Goal: Task Accomplishment & Management: Use online tool/utility

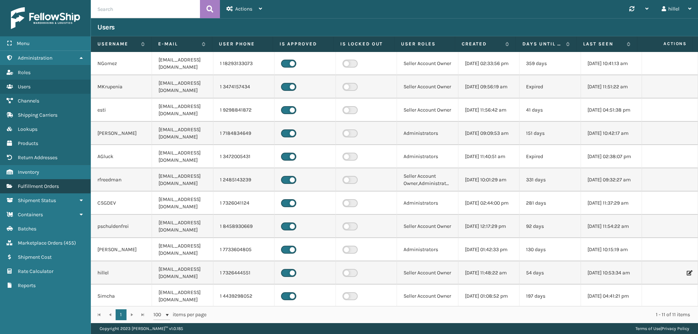
click at [64, 186] on link "Fulfillment Orders" at bounding box center [45, 186] width 91 height 14
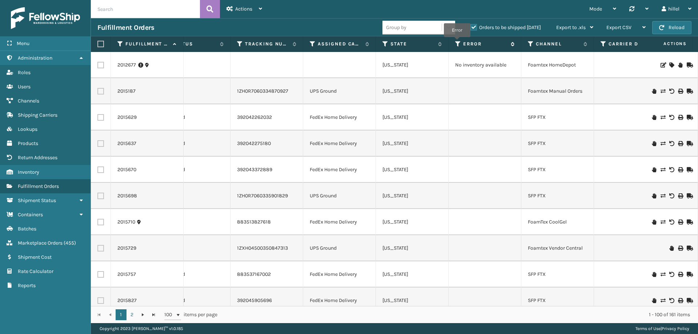
click at [458, 42] on icon at bounding box center [458, 44] width 6 height 7
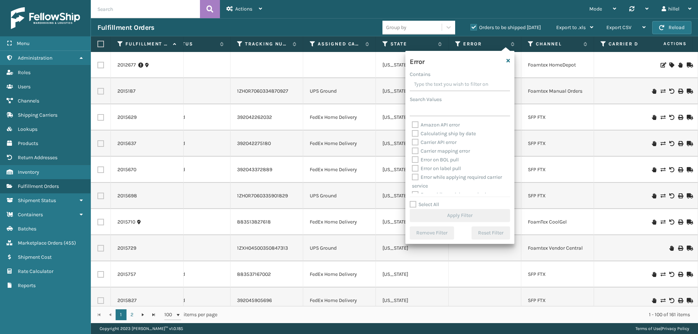
click at [428, 207] on label "Select All" at bounding box center [424, 204] width 29 height 6
click at [428, 201] on input "Select All" at bounding box center [464, 200] width 109 height 1
checkbox input "true"
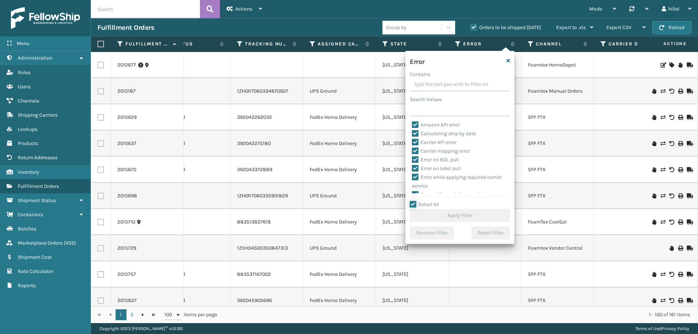
checkbox input "true"
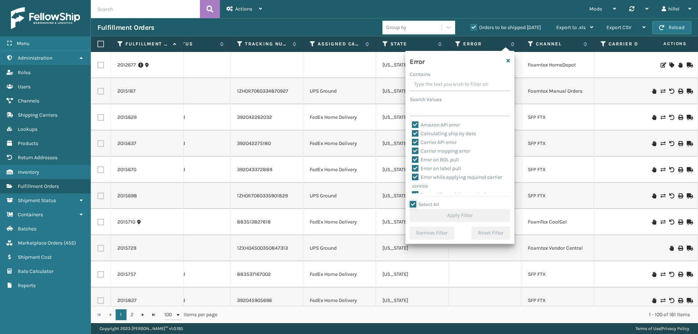
checkbox input "true"
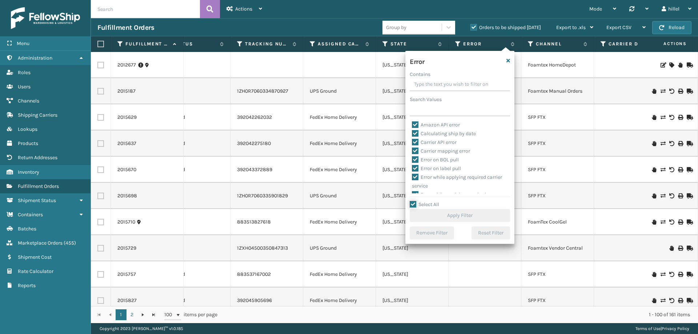
checkbox input "true"
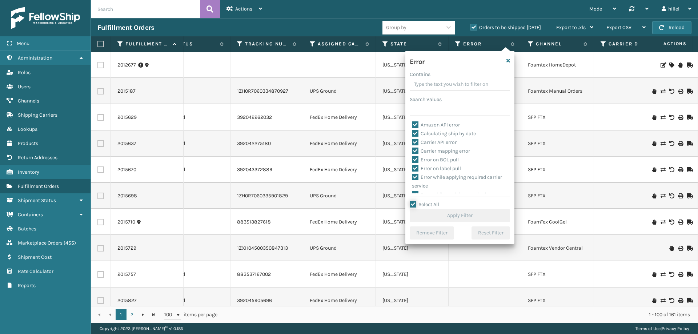
checkbox input "true"
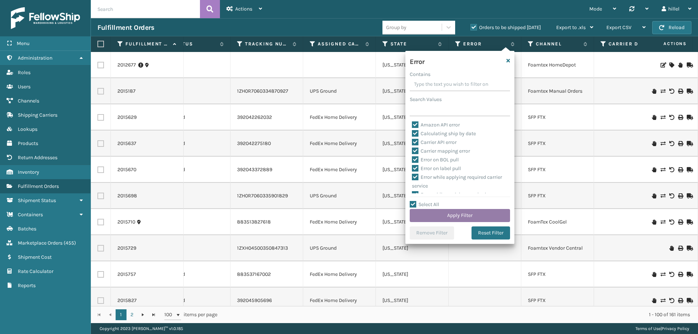
click at [435, 213] on button "Apply Filter" at bounding box center [460, 215] width 100 height 13
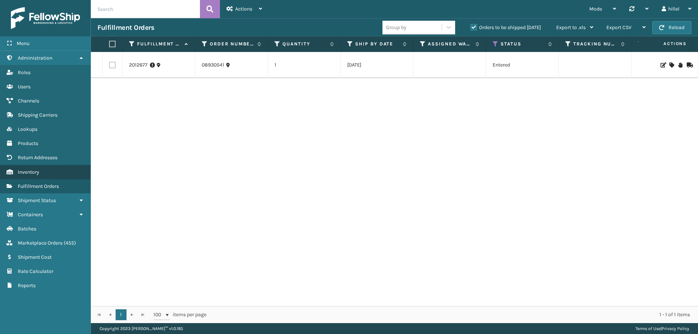
click at [48, 171] on link "Inventory" at bounding box center [45, 172] width 91 height 14
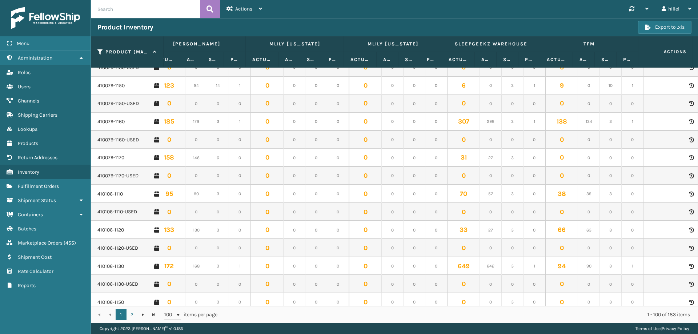
scroll to position [291, 605]
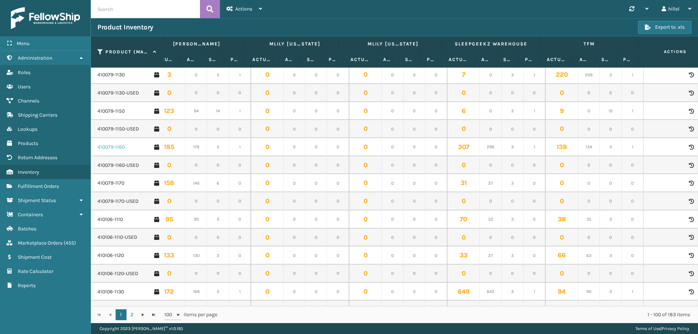
click at [115, 145] on link "410079-1160" at bounding box center [110, 147] width 27 height 7
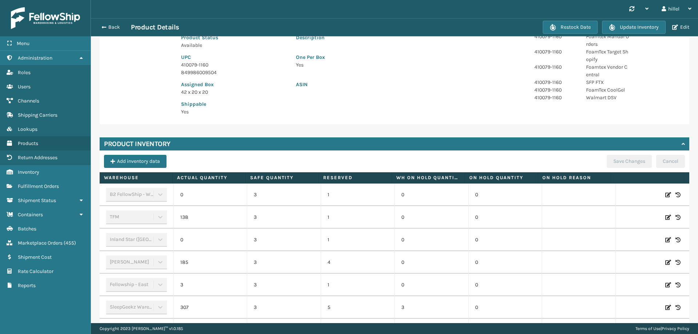
scroll to position [210, 0]
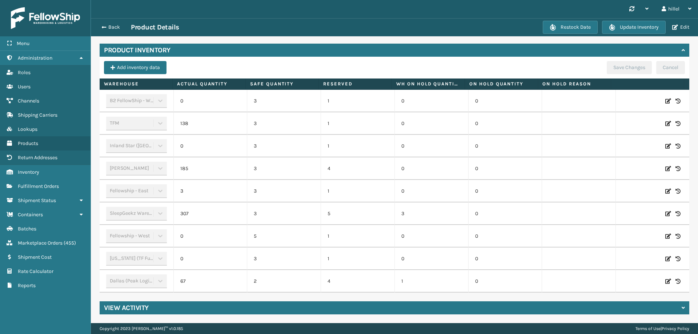
click at [665, 120] on icon at bounding box center [668, 123] width 6 height 7
drag, startPoint x: 220, startPoint y: 115, endPoint x: 208, endPoint y: 117, distance: 12.2
click at [208, 117] on input "138" at bounding box center [210, 123] width 41 height 13
type input "145"
click at [625, 121] on button "ADD" at bounding box center [629, 123] width 18 height 9
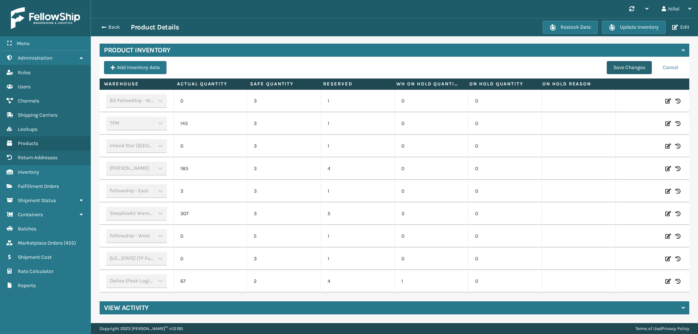
click at [618, 64] on button "Save Changes" at bounding box center [629, 67] width 45 height 13
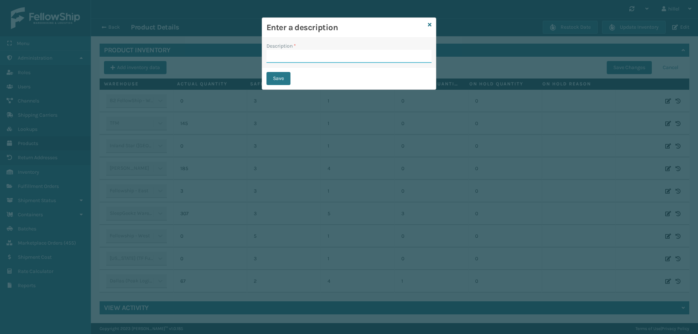
click at [345, 57] on input "Description *" at bounding box center [349, 56] width 165 height 13
drag, startPoint x: 329, startPoint y: 58, endPoint x: 229, endPoint y: 59, distance: 100.4
click at [229, 59] on div "Enter a description Description * Rebox Save" at bounding box center [349, 167] width 698 height 334
type input "Rebox"
click at [273, 77] on button "Save" at bounding box center [279, 78] width 24 height 13
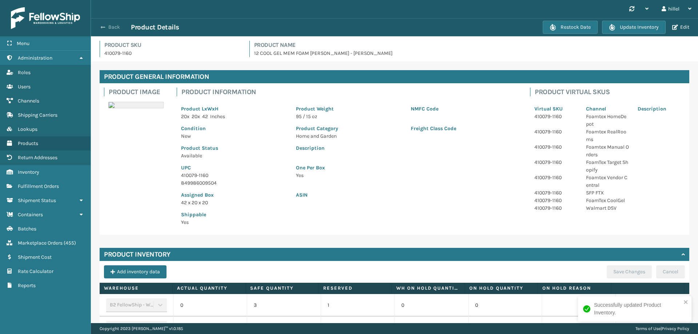
click at [105, 26] on span "button" at bounding box center [103, 27] width 4 height 5
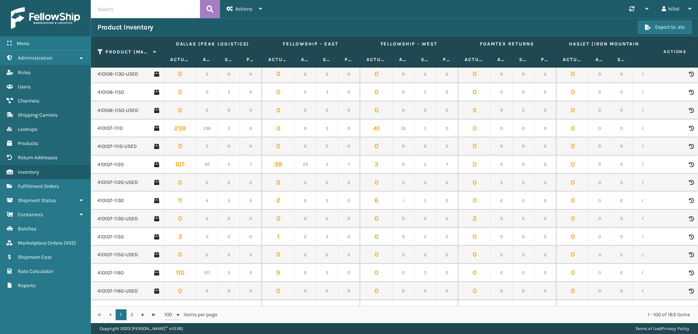
scroll to position [582, 0]
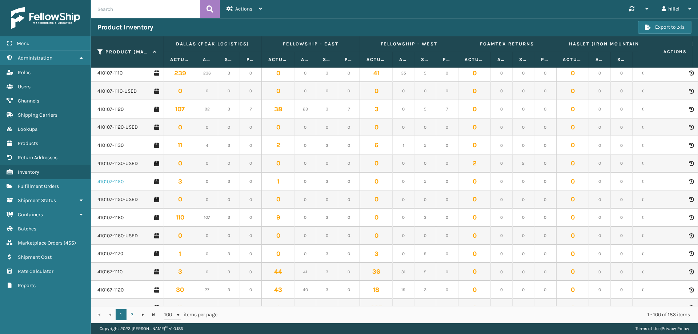
click at [108, 181] on link "410107-1150" at bounding box center [110, 181] width 26 height 7
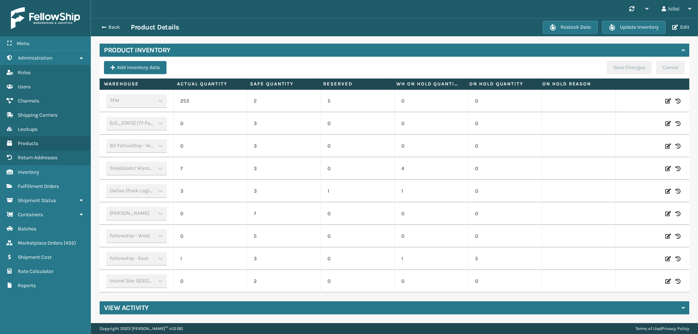
scroll to position [212, 0]
click at [665, 98] on icon at bounding box center [668, 100] width 6 height 7
drag, startPoint x: 218, startPoint y: 98, endPoint x: 211, endPoint y: 96, distance: 7.5
click at [211, 96] on input "253" at bounding box center [210, 101] width 41 height 13
type input "259"
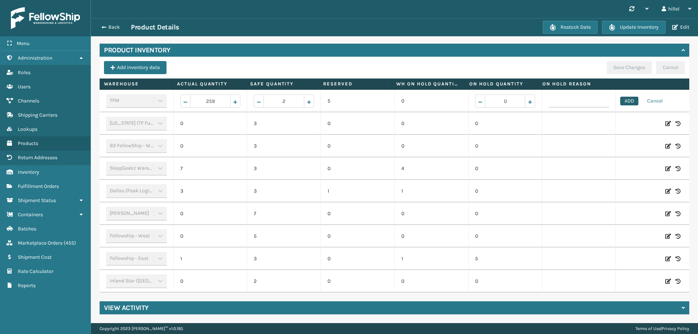
click at [620, 97] on button "ADD" at bounding box center [629, 101] width 18 height 9
click at [614, 63] on button "Save Changes" at bounding box center [629, 67] width 45 height 13
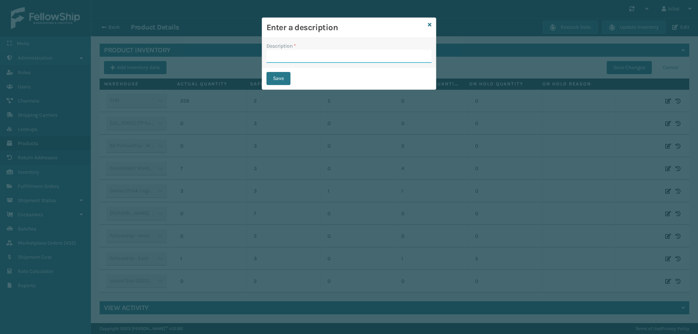
click at [295, 56] on input "Description *" at bounding box center [349, 56] width 165 height 13
paste input "Rebox"
type input "Rebox"
click at [280, 81] on button "Save" at bounding box center [279, 78] width 24 height 13
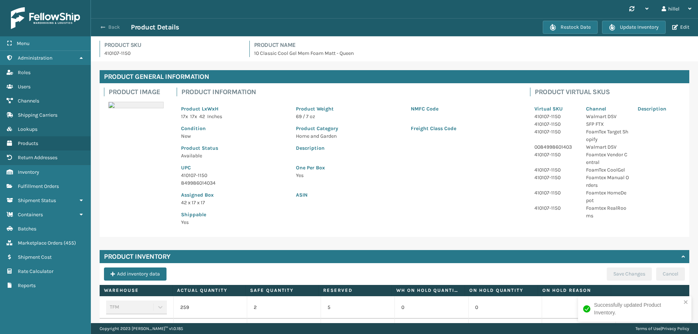
click at [102, 26] on span "button" at bounding box center [103, 27] width 4 height 5
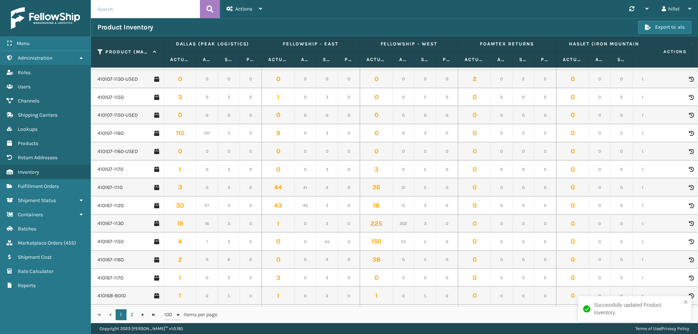
scroll to position [836, 0]
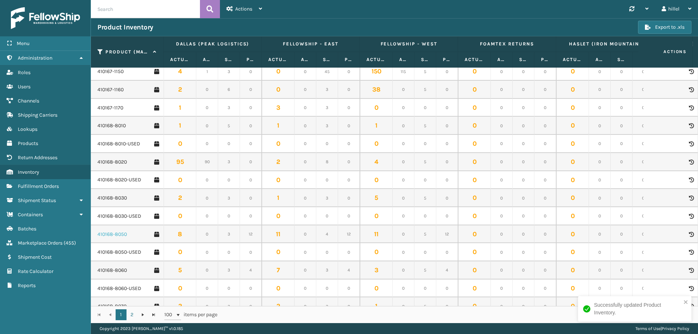
click at [120, 231] on link "410168-8050" at bounding box center [111, 234] width 29 height 7
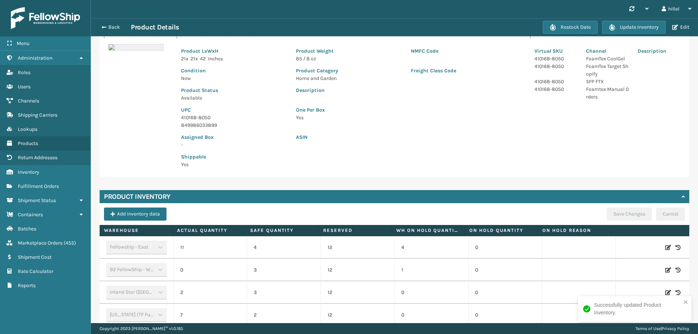
scroll to position [255, 0]
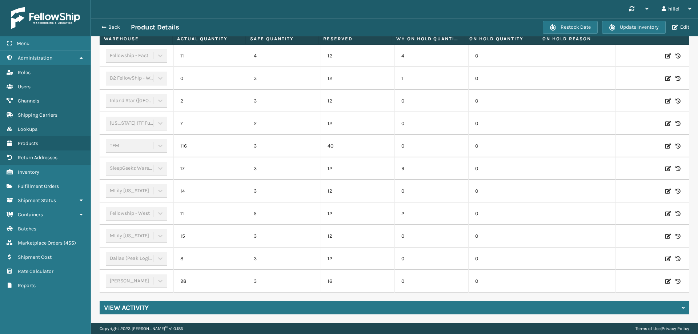
click at [665, 143] on icon at bounding box center [668, 146] width 6 height 7
drag, startPoint x: 217, startPoint y: 142, endPoint x: 203, endPoint y: 140, distance: 14.3
click at [203, 140] on input "116" at bounding box center [210, 146] width 41 height 13
type input "122"
click at [622, 142] on button "ADD" at bounding box center [629, 146] width 18 height 9
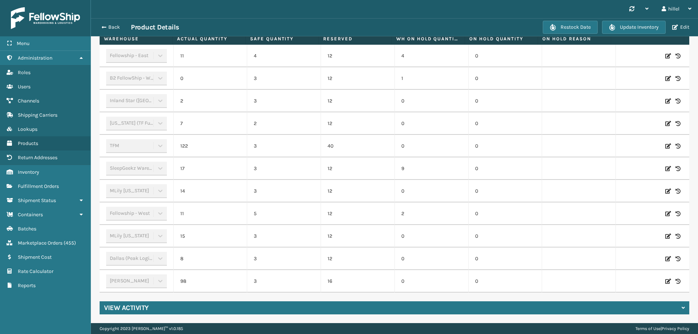
scroll to position [145, 0]
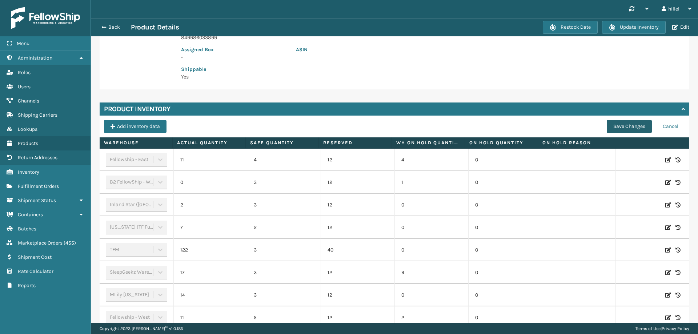
click at [620, 121] on button "Save Changes" at bounding box center [629, 126] width 45 height 13
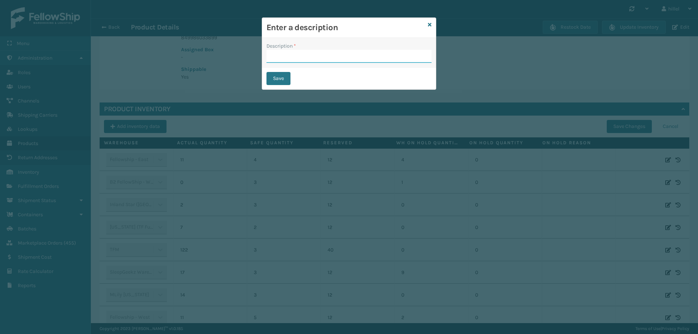
click at [365, 59] on input "Description *" at bounding box center [349, 56] width 165 height 13
paste input "Rebox"
type input "Rebox"
click at [280, 84] on button "Save" at bounding box center [279, 78] width 24 height 13
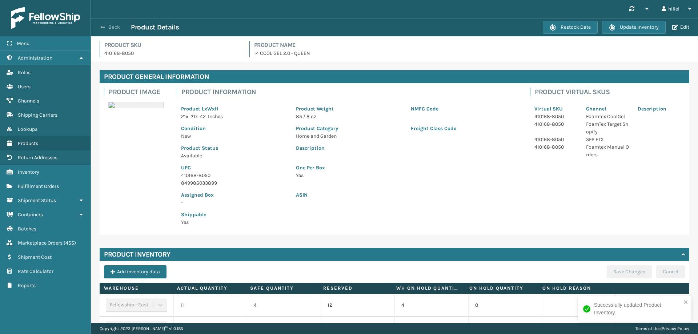
click at [104, 28] on span "button" at bounding box center [103, 27] width 4 height 5
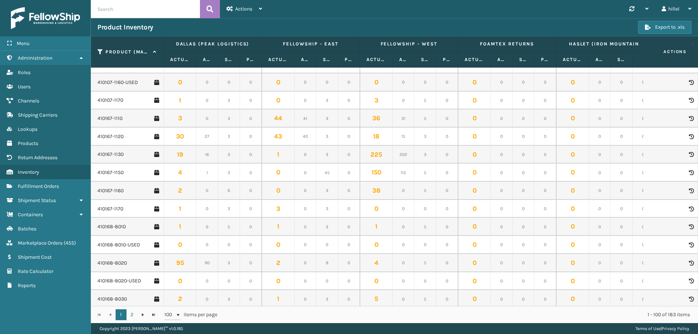
scroll to position [800, 0]
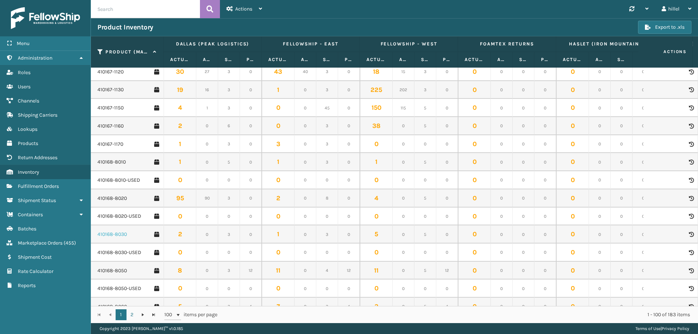
click at [117, 232] on link "410168-8030" at bounding box center [111, 234] width 29 height 7
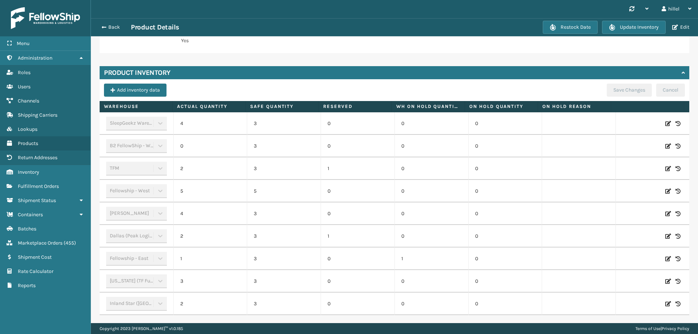
scroll to position [210, 0]
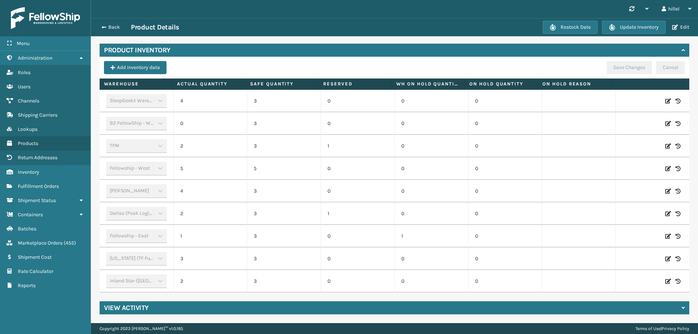
click at [665, 143] on icon at bounding box center [668, 146] width 6 height 7
drag, startPoint x: 211, startPoint y: 143, endPoint x: 204, endPoint y: 141, distance: 7.7
click at [204, 141] on input "2" at bounding box center [210, 146] width 41 height 13
type input "8"
drag, startPoint x: 279, startPoint y: 143, endPoint x: 285, endPoint y: 142, distance: 7.0
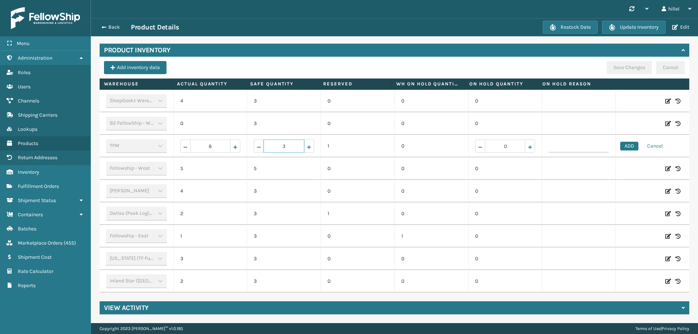
click at [285, 142] on input "3" at bounding box center [284, 146] width 41 height 13
type input "2"
click at [626, 143] on button "ADD" at bounding box center [629, 146] width 18 height 9
click at [629, 66] on button "Save Changes" at bounding box center [629, 67] width 45 height 13
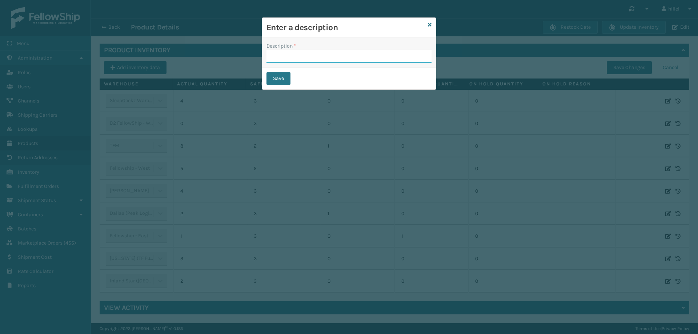
click at [318, 61] on input "Description *" at bounding box center [349, 56] width 165 height 13
paste input "Rebox"
type input "Rebox"
click at [287, 77] on button "Save" at bounding box center [279, 78] width 24 height 13
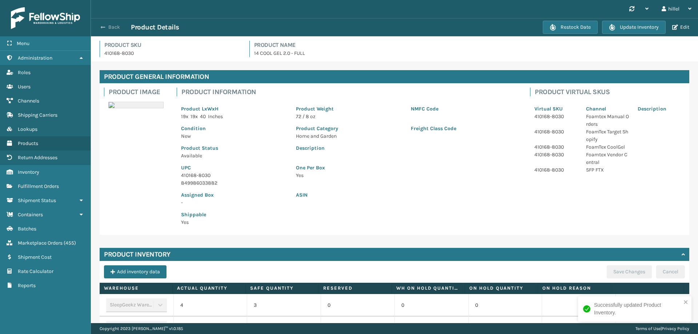
click at [103, 27] on span "button" at bounding box center [103, 27] width 4 height 5
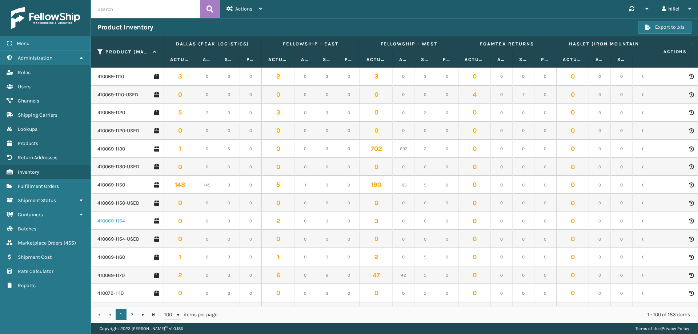
click at [112, 219] on link "410069-1154" at bounding box center [111, 220] width 28 height 7
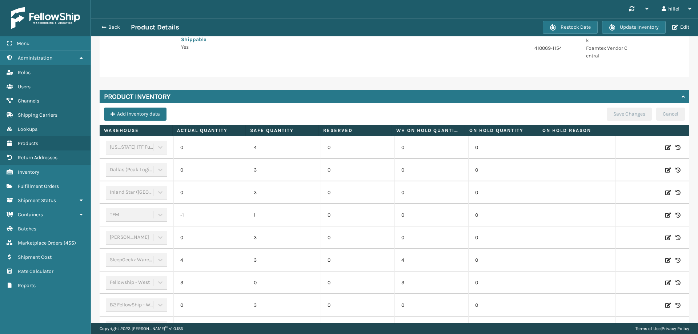
scroll to position [227, 0]
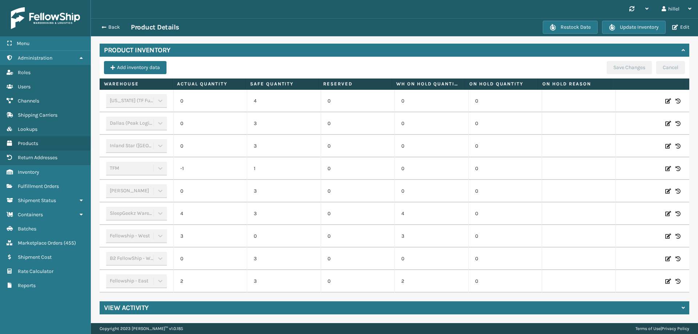
click at [665, 165] on icon at bounding box center [668, 168] width 6 height 7
drag, startPoint x: 216, startPoint y: 165, endPoint x: 220, endPoint y: 165, distance: 4.7
click at [220, 165] on input "-1" at bounding box center [210, 168] width 41 height 13
type input "3"
click at [622, 164] on button "ADD" at bounding box center [629, 168] width 18 height 9
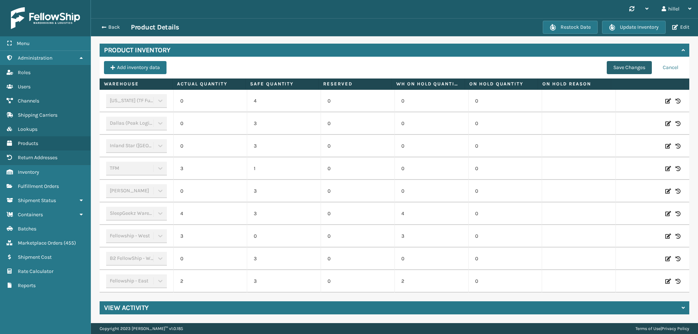
click at [625, 65] on button "Save Changes" at bounding box center [629, 67] width 45 height 13
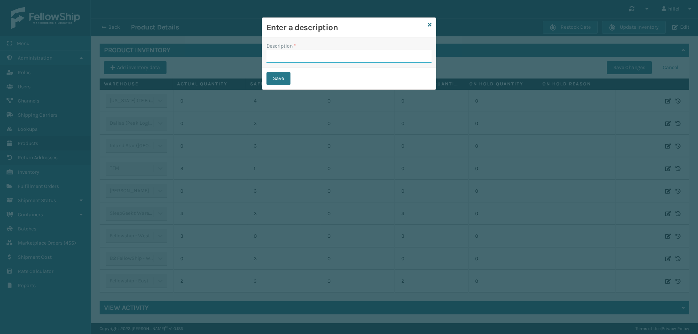
click at [347, 59] on input "Description *" at bounding box center [349, 56] width 165 height 13
paste input "Rebox"
type input "Rebox"
click at [274, 80] on button "Save" at bounding box center [279, 78] width 24 height 13
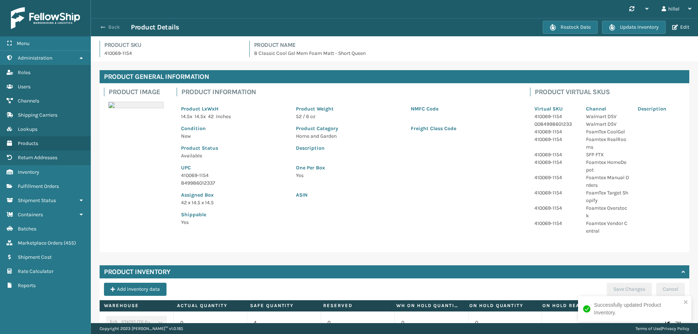
click at [104, 25] on span "button" at bounding box center [103, 27] width 4 height 5
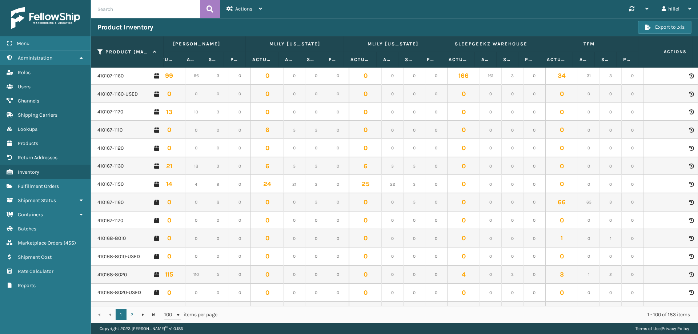
scroll to position [727, 605]
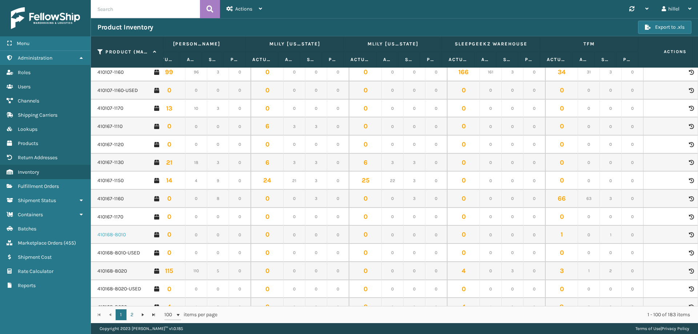
click at [116, 232] on link "410168-8010" at bounding box center [111, 234] width 28 height 7
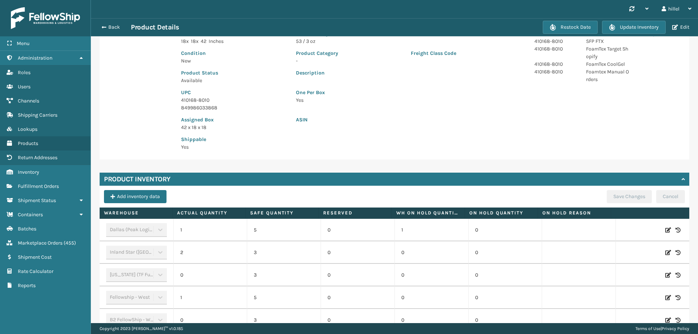
scroll to position [165, 0]
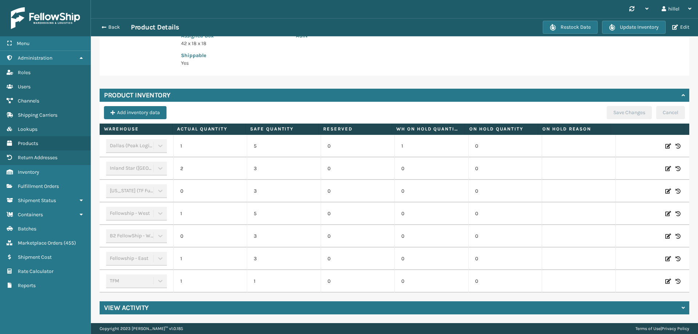
click at [665, 278] on icon at bounding box center [668, 281] width 6 height 7
drag, startPoint x: 212, startPoint y: 272, endPoint x: 205, endPoint y: 273, distance: 7.3
click at [205, 275] on input "1" at bounding box center [210, 281] width 41 height 13
type input "2"
click at [621, 277] on button "ADD" at bounding box center [629, 281] width 18 height 9
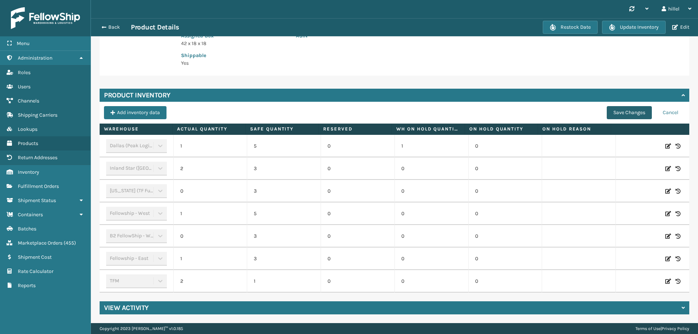
click at [616, 106] on button "Save Changes" at bounding box center [629, 112] width 45 height 13
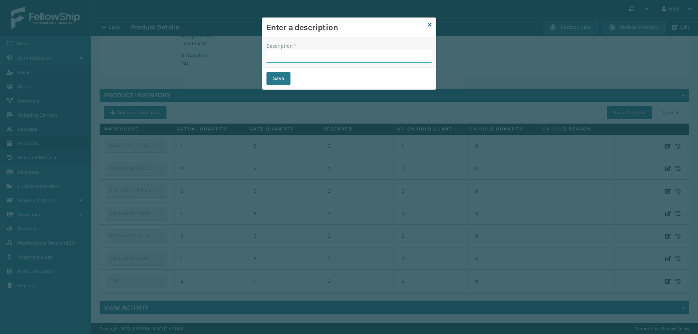
click at [289, 57] on input "Description *" at bounding box center [349, 56] width 165 height 13
type input "Rebox"
click at [273, 80] on button "Save" at bounding box center [279, 78] width 24 height 13
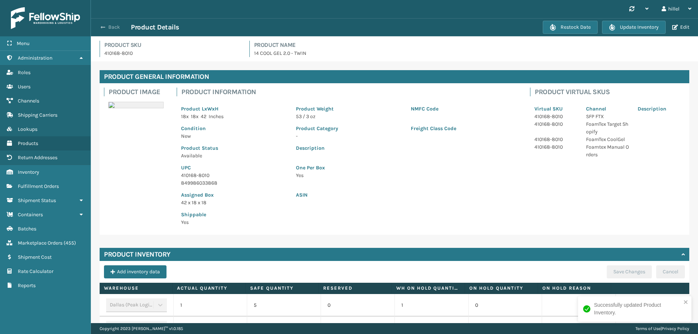
click at [105, 27] on span "button" at bounding box center [103, 27] width 4 height 5
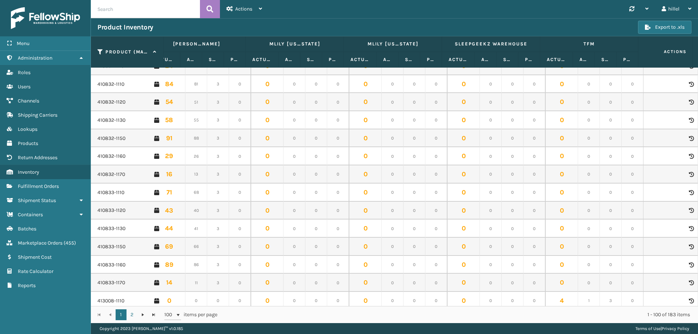
scroll to position [1574, 605]
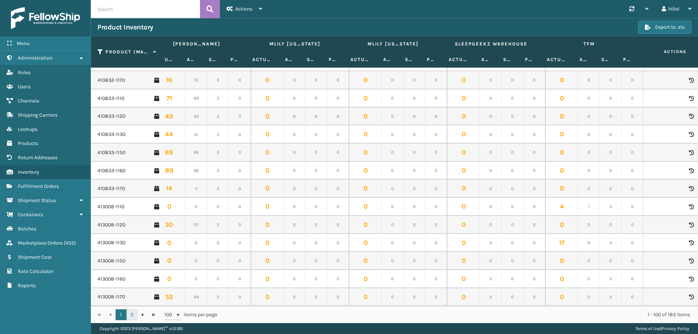
click at [132, 316] on link "2" at bounding box center [132, 314] width 11 height 11
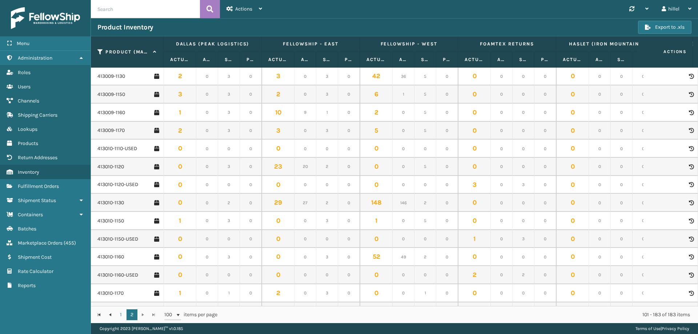
scroll to position [218, 0]
click at [116, 167] on link "414801-1132" at bounding box center [110, 165] width 27 height 7
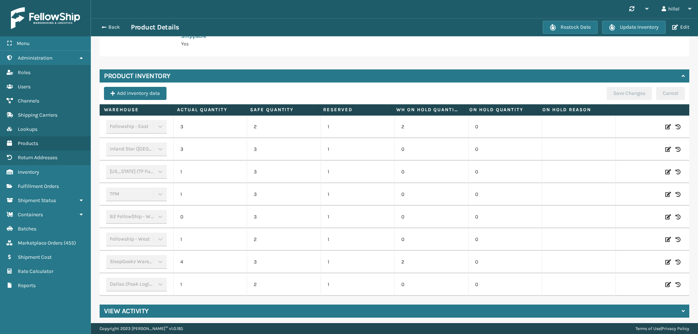
scroll to position [187, 0]
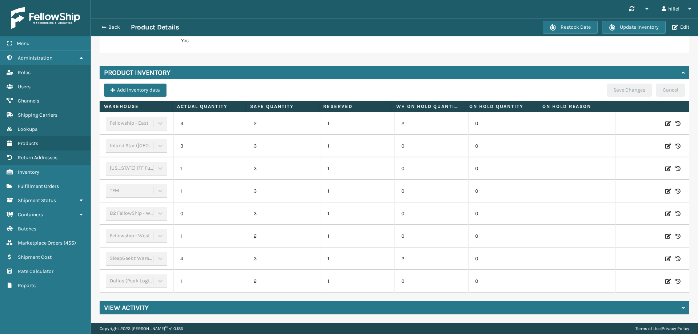
click at [665, 188] on icon at bounding box center [668, 191] width 6 height 7
click at [103, 29] on span "button" at bounding box center [103, 27] width 4 height 5
